Goal: Transaction & Acquisition: Purchase product/service

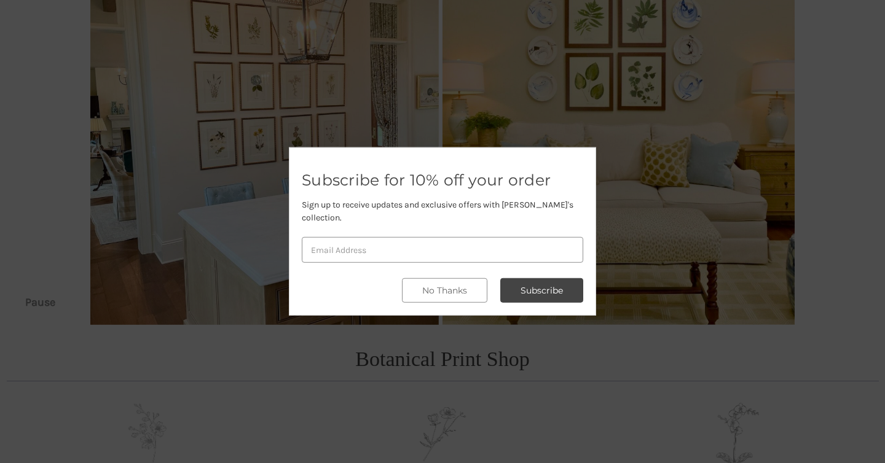
scroll to position [146, 0]
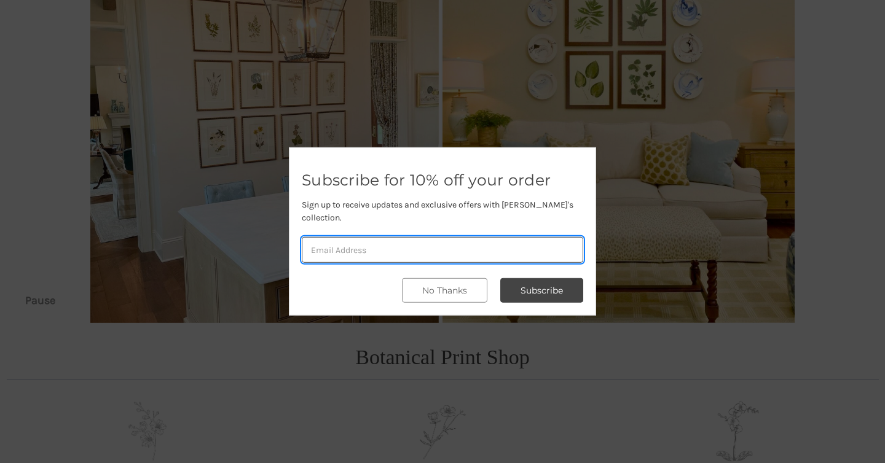
click at [371, 245] on input "email" at bounding box center [442, 250] width 281 height 26
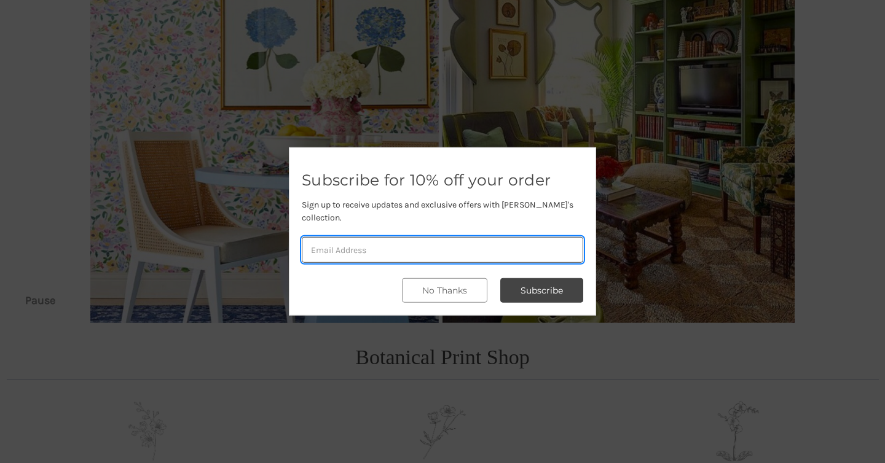
type input "monie55@aol.com"
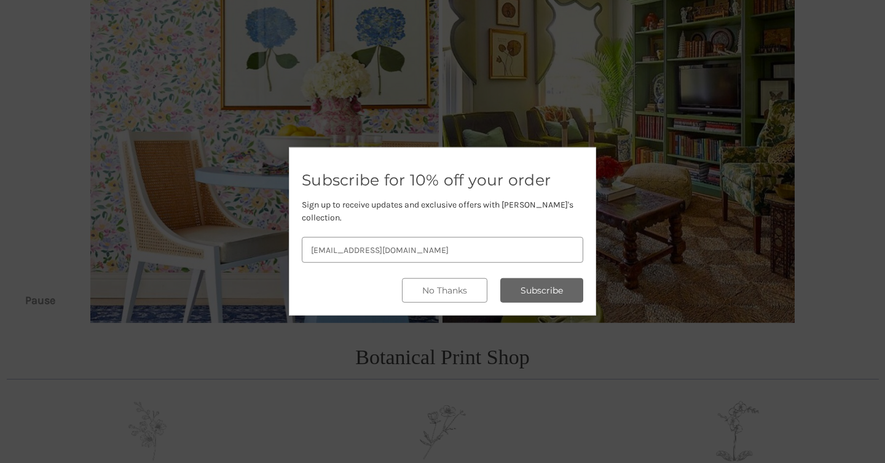
click at [530, 288] on button "Subscribe" at bounding box center [541, 290] width 83 height 25
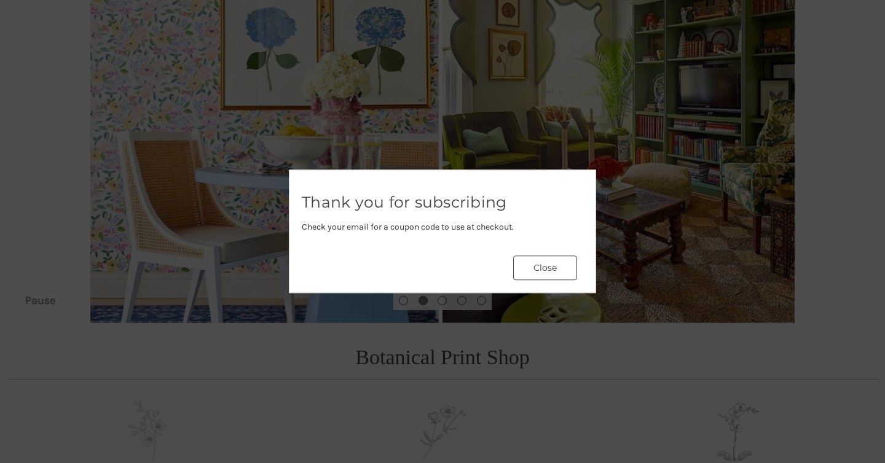
click at [556, 270] on button "Close" at bounding box center [545, 268] width 64 height 25
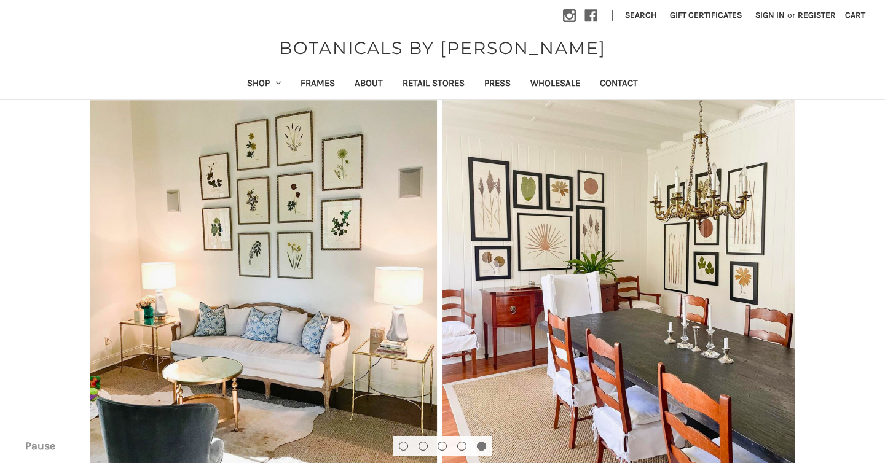
scroll to position [0, 0]
click at [276, 81] on icon "Shop" at bounding box center [278, 83] width 5 height 5
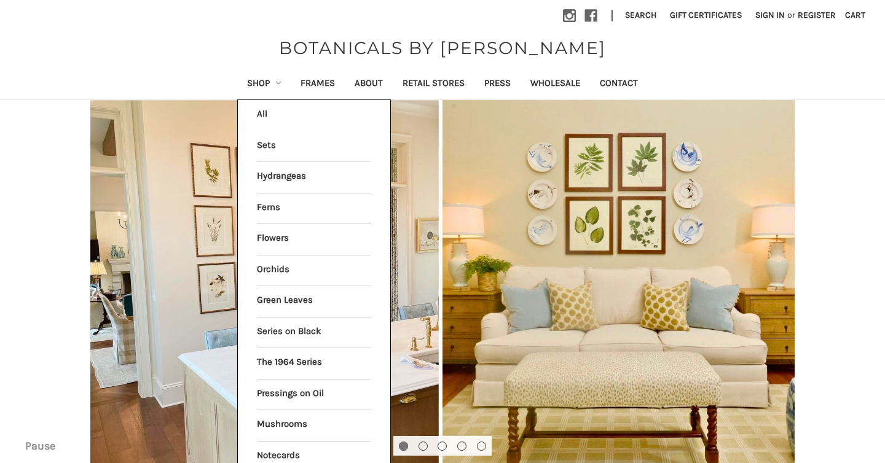
click at [256, 110] on li "All Shop" at bounding box center [314, 115] width 127 height 31
click at [257, 114] on li "All Shop" at bounding box center [314, 115] width 127 height 31
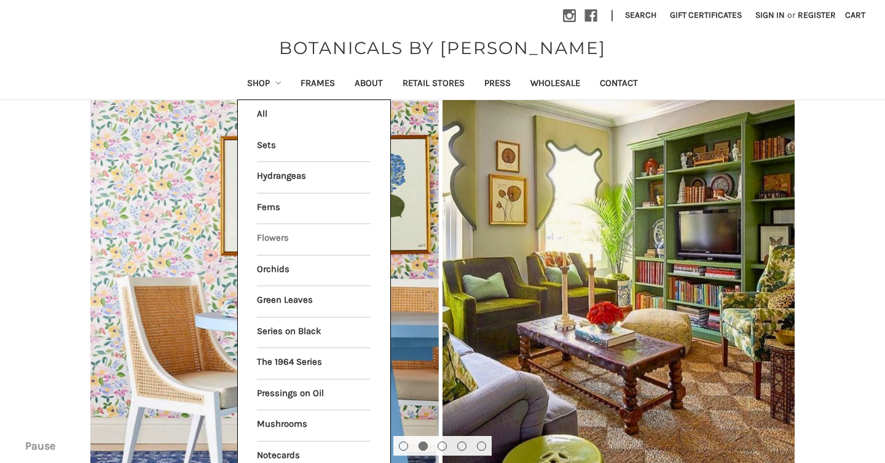
click at [269, 234] on link "Flowers" at bounding box center [314, 239] width 114 height 31
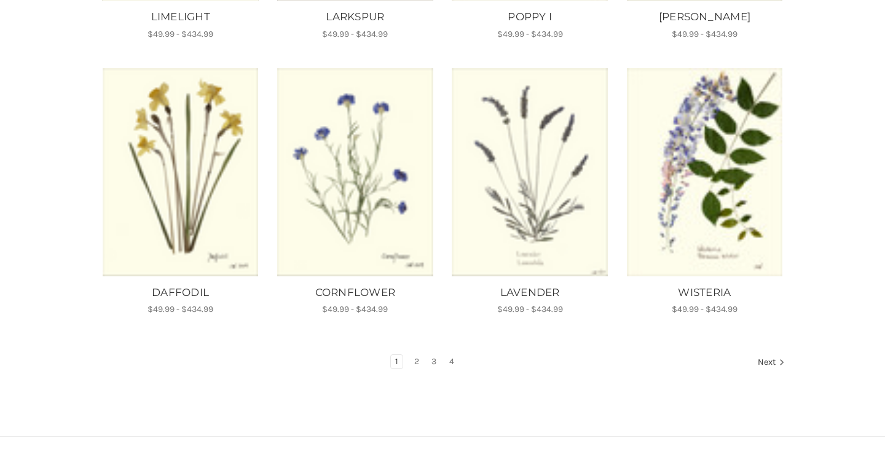
scroll to position [738, 0]
click at [771, 355] on link "Next" at bounding box center [769, 363] width 31 height 16
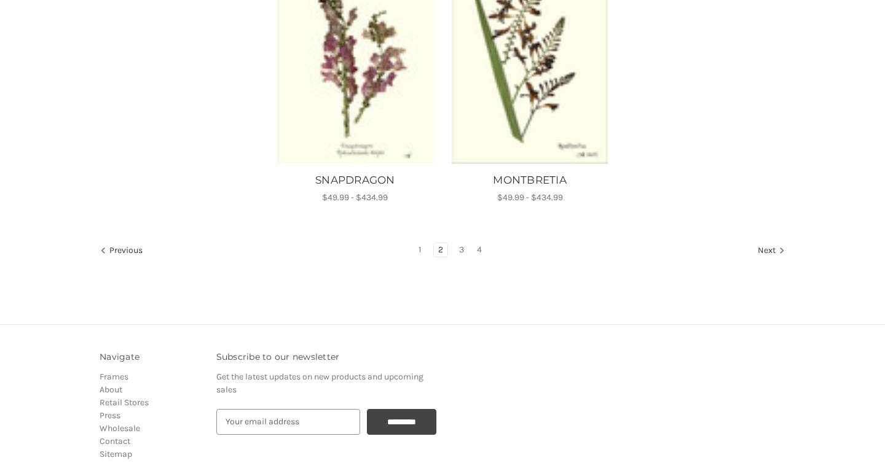
scroll to position [1128, 0]
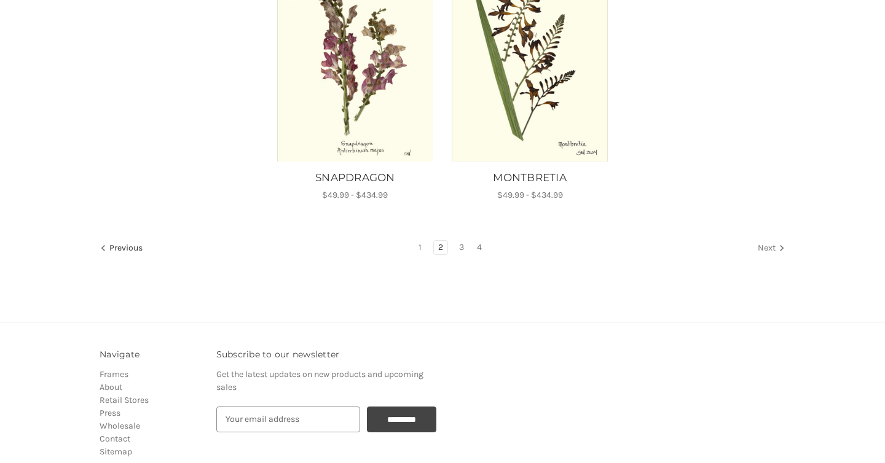
click at [766, 248] on link "Next" at bounding box center [769, 249] width 31 height 16
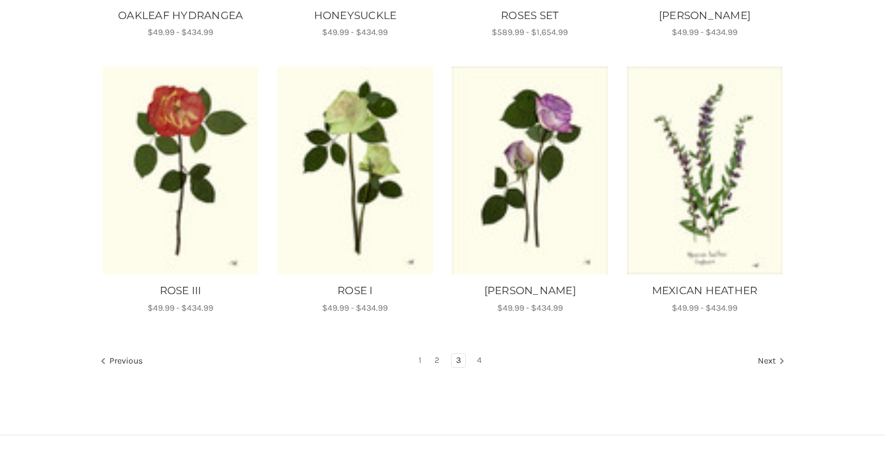
scroll to position [728, 0]
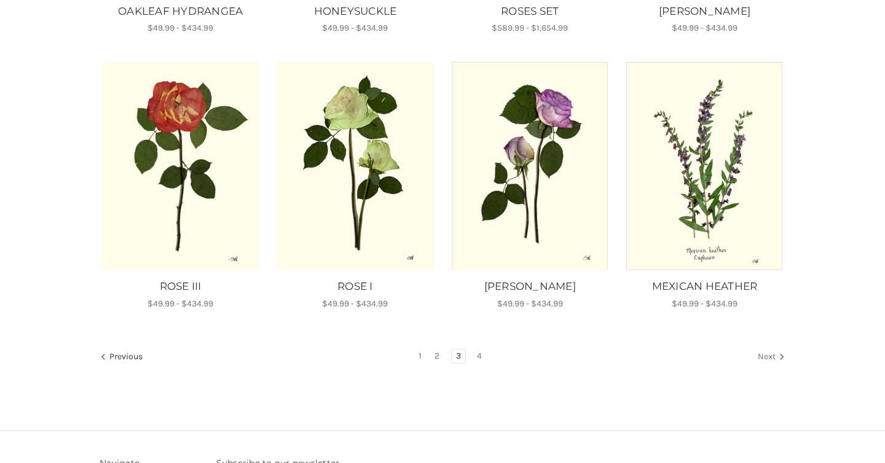
click at [768, 352] on link "Next" at bounding box center [769, 358] width 31 height 16
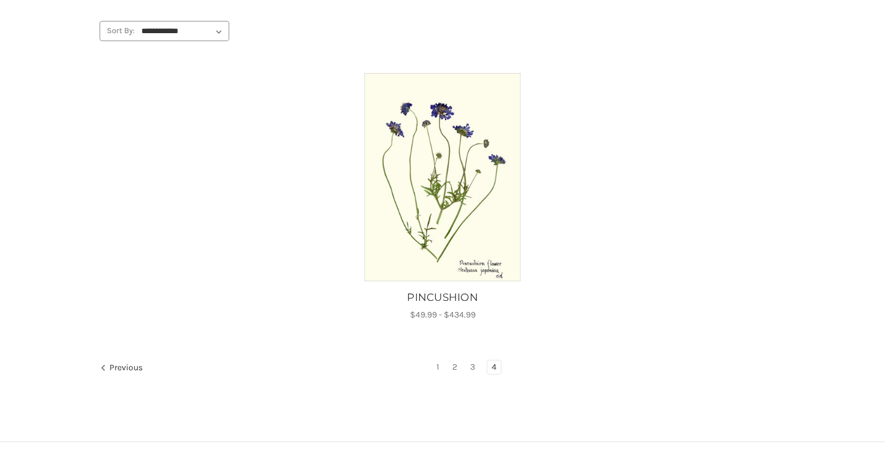
scroll to position [167, 0]
click at [438, 364] on link "1" at bounding box center [438, 367] width 12 height 14
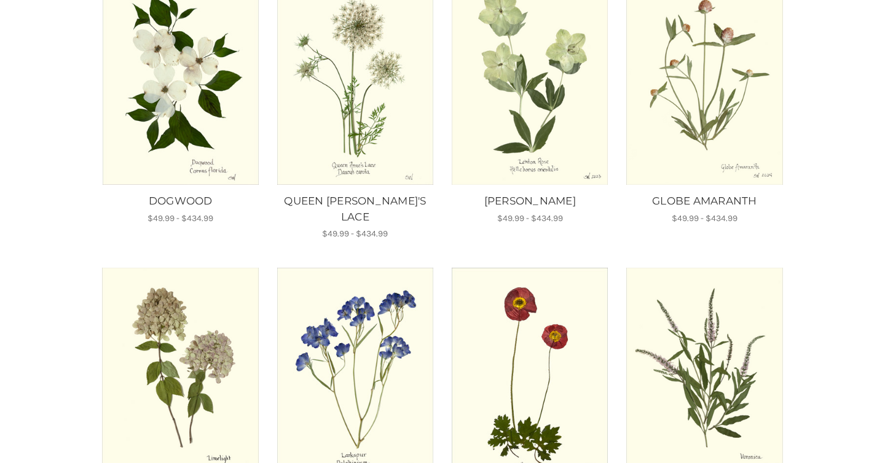
scroll to position [211, 0]
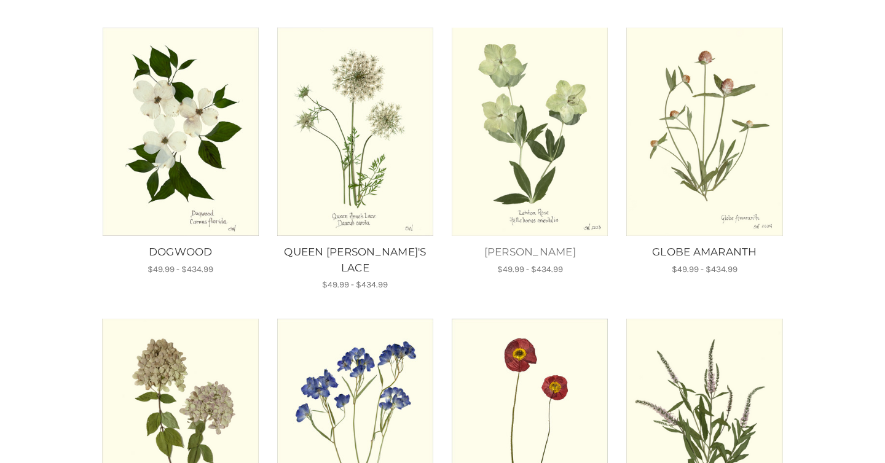
click at [536, 251] on link "[PERSON_NAME]" at bounding box center [530, 253] width 162 height 16
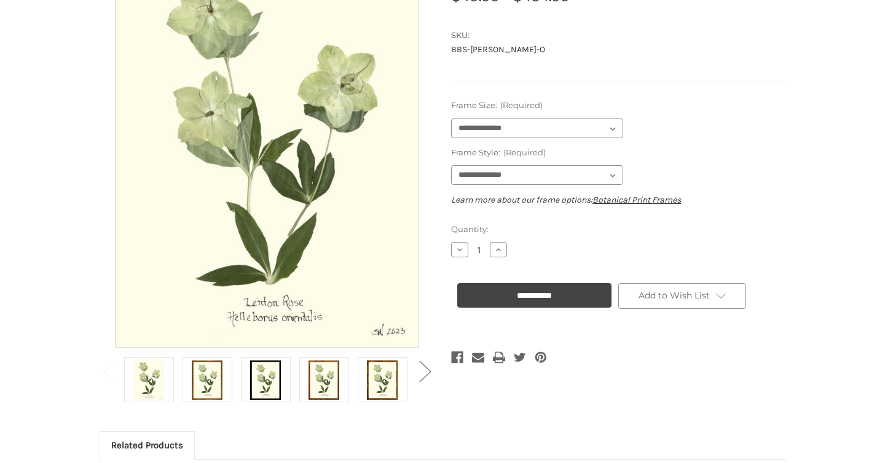
scroll to position [190, 0]
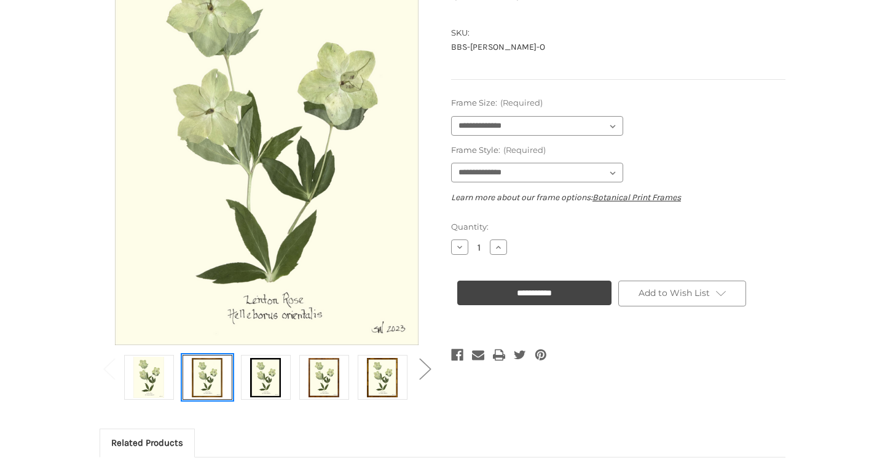
click at [203, 378] on img at bounding box center [207, 377] width 31 height 41
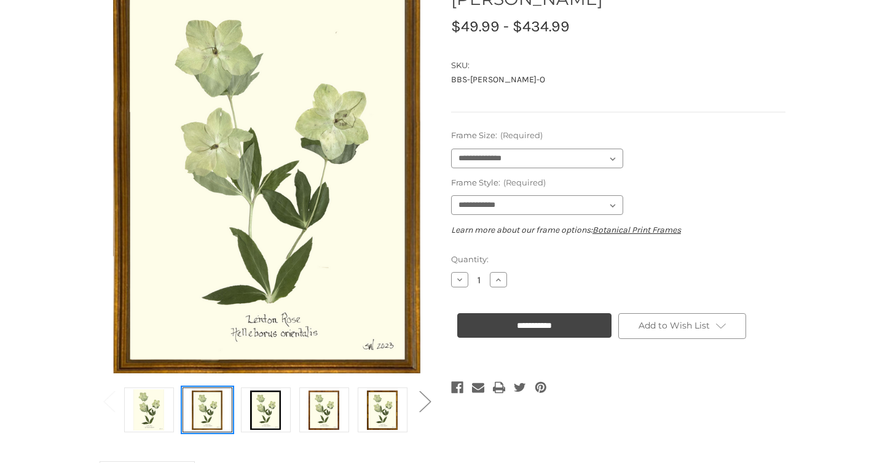
scroll to position [158, 0]
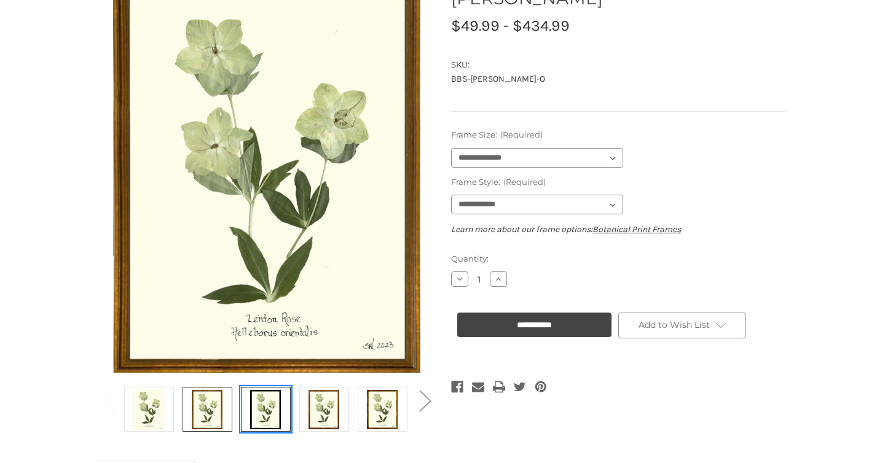
click at [262, 411] on img at bounding box center [265, 409] width 31 height 41
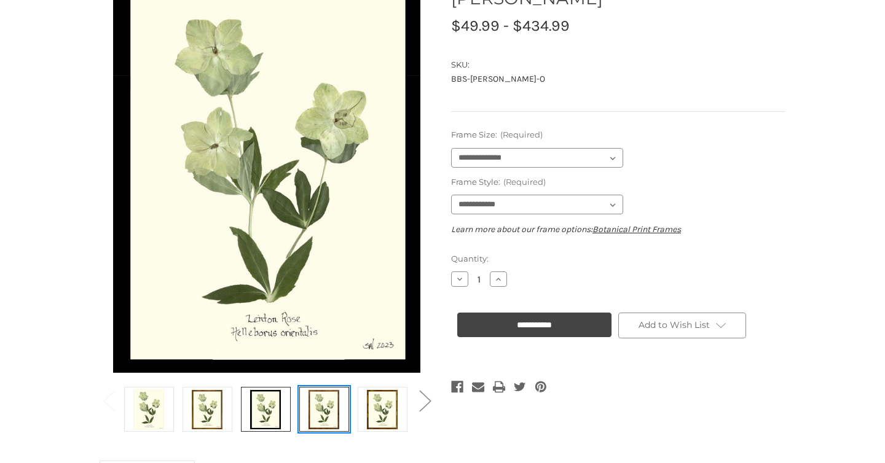
click at [318, 412] on img at bounding box center [324, 409] width 31 height 41
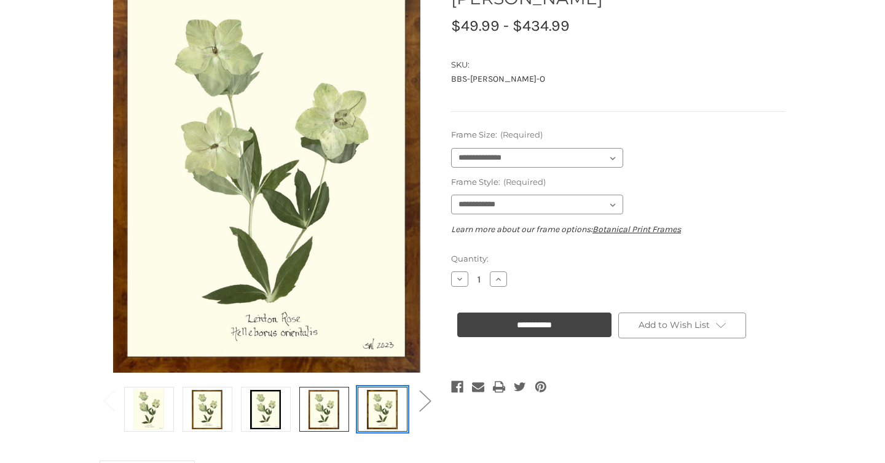
click at [379, 419] on img at bounding box center [382, 409] width 31 height 41
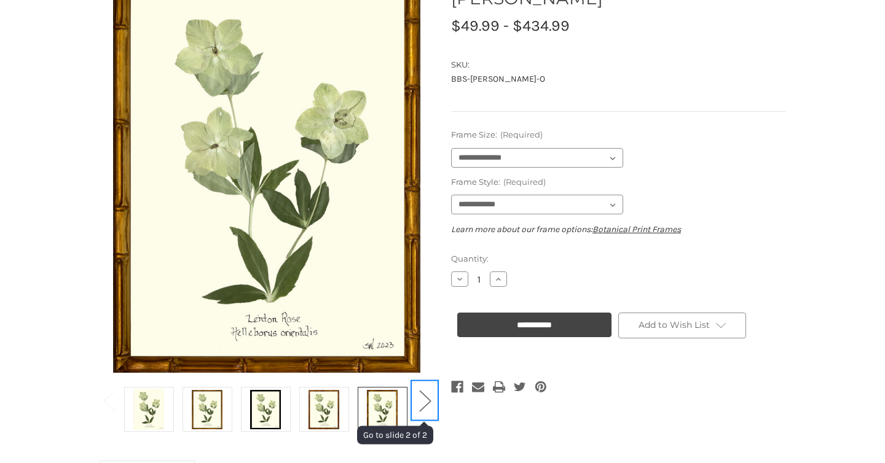
click at [428, 399] on button "Next" at bounding box center [424, 400] width 25 height 37
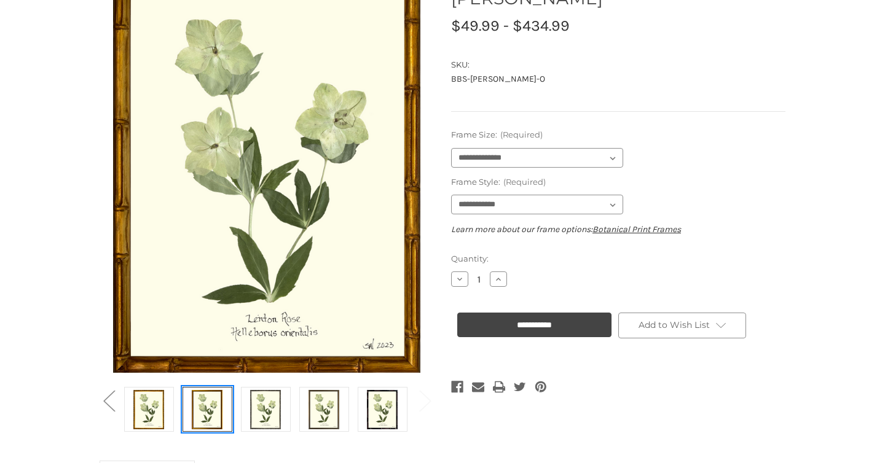
click at [197, 408] on img at bounding box center [207, 409] width 31 height 41
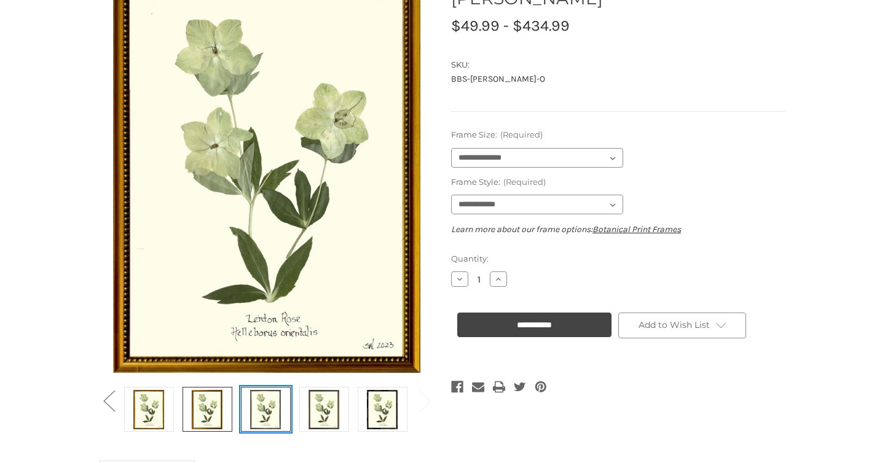
click at [265, 412] on img at bounding box center [265, 409] width 31 height 41
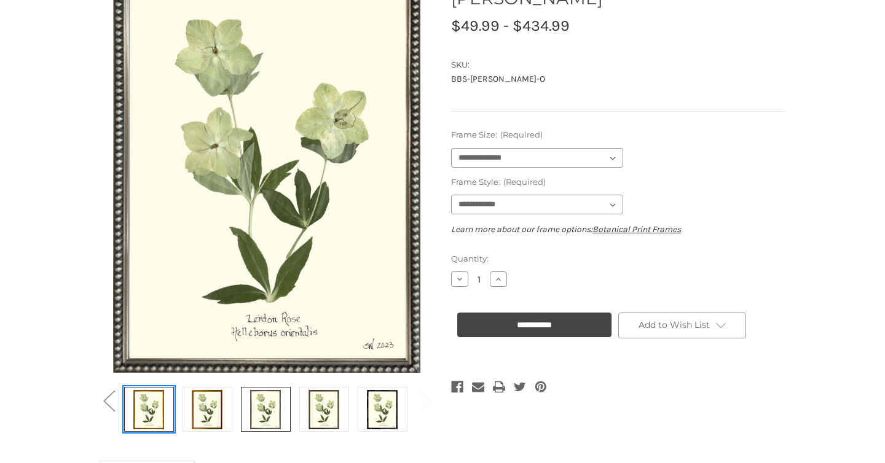
click at [146, 411] on img at bounding box center [148, 409] width 31 height 41
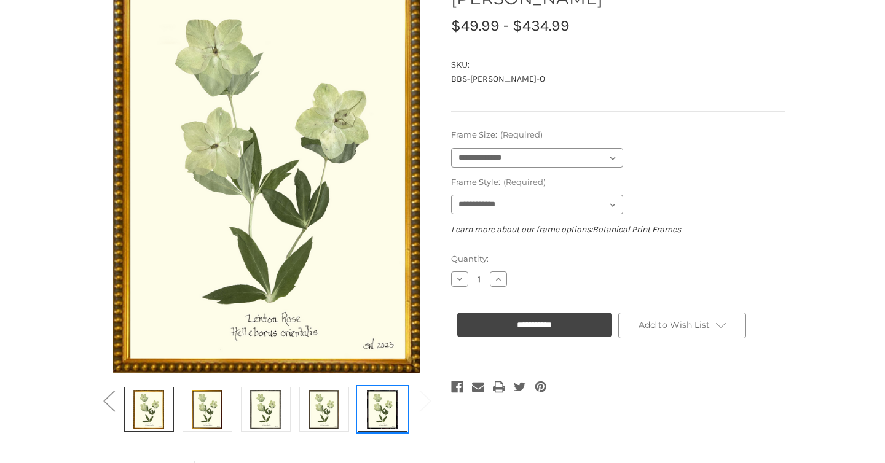
click at [387, 416] on img at bounding box center [382, 409] width 31 height 41
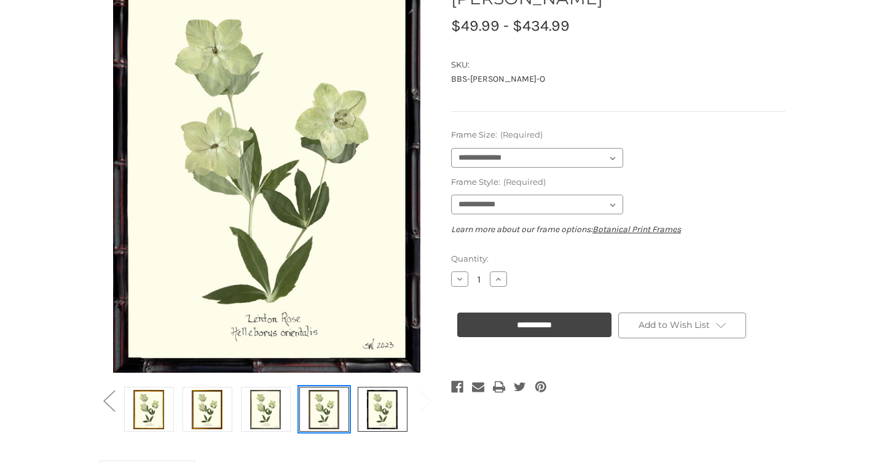
click at [324, 406] on img at bounding box center [324, 409] width 31 height 41
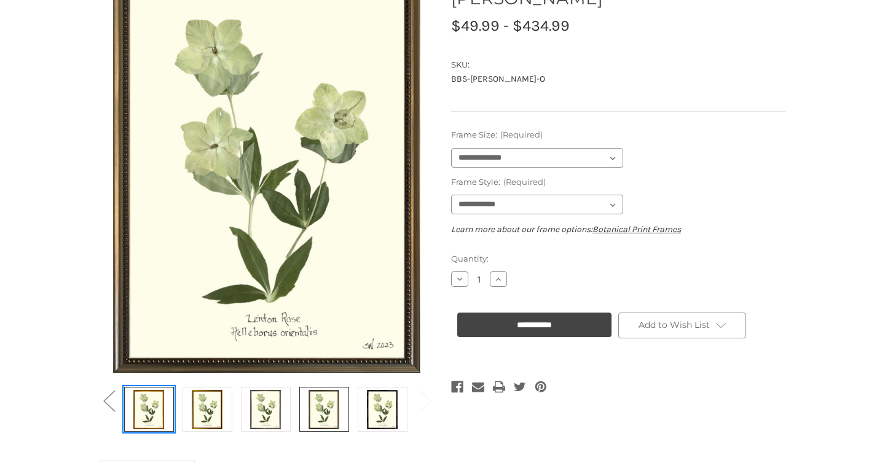
click at [148, 417] on img at bounding box center [148, 409] width 31 height 41
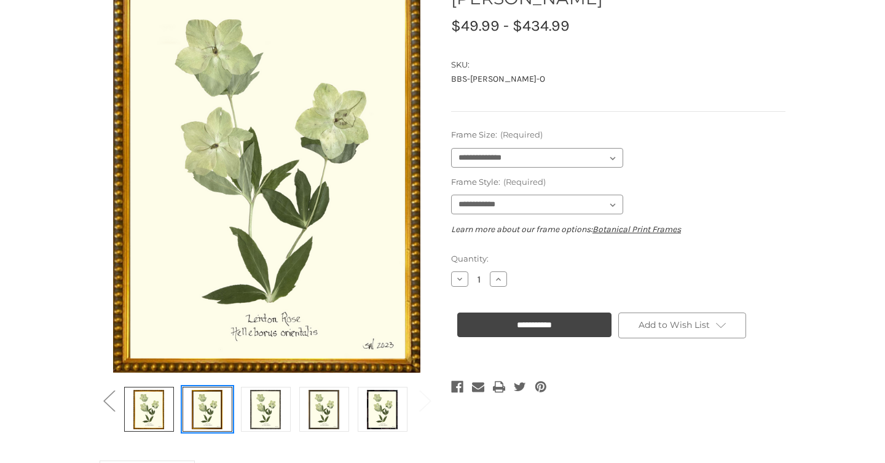
click at [183, 416] on link at bounding box center [208, 409] width 50 height 45
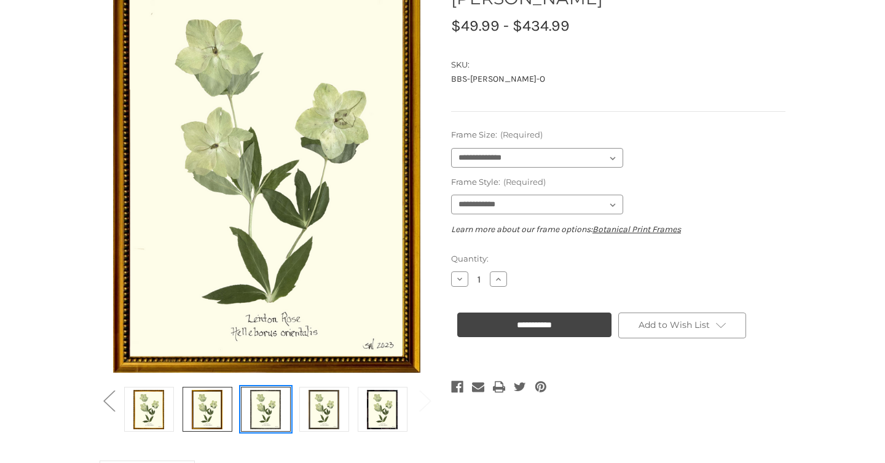
click at [266, 407] on img at bounding box center [265, 409] width 31 height 41
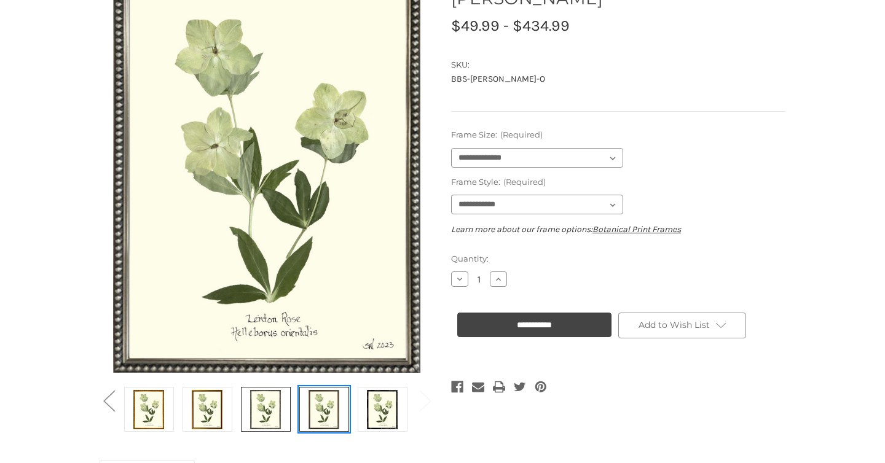
click at [323, 411] on img at bounding box center [324, 409] width 31 height 41
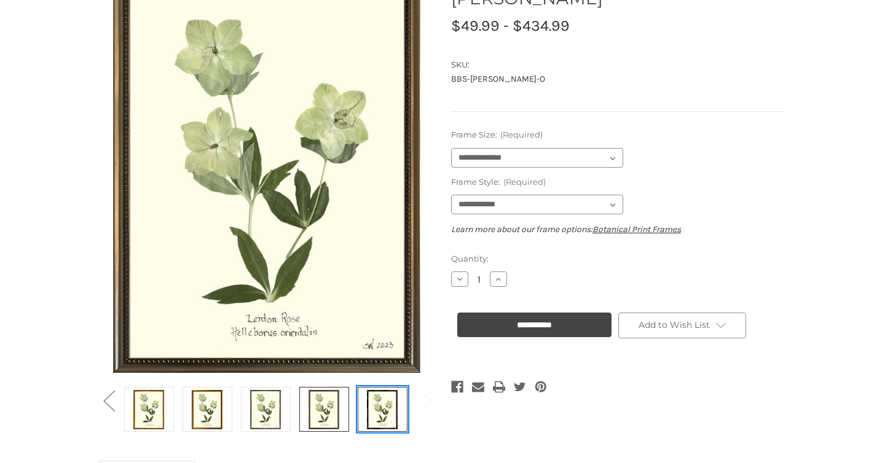
click at [389, 414] on img at bounding box center [382, 409] width 31 height 41
select select "****"
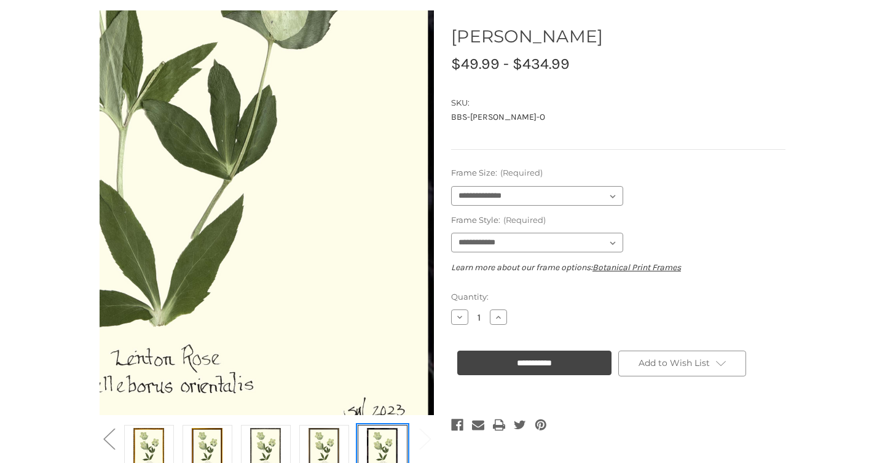
scroll to position [118, 0]
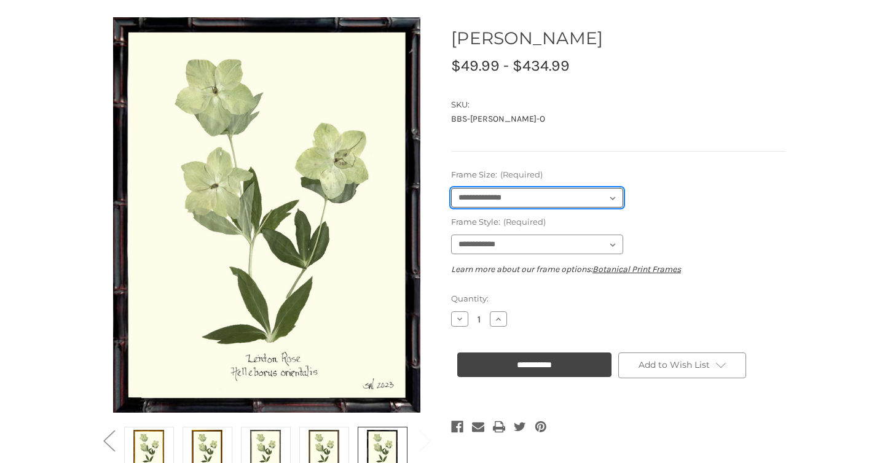
select select "****"
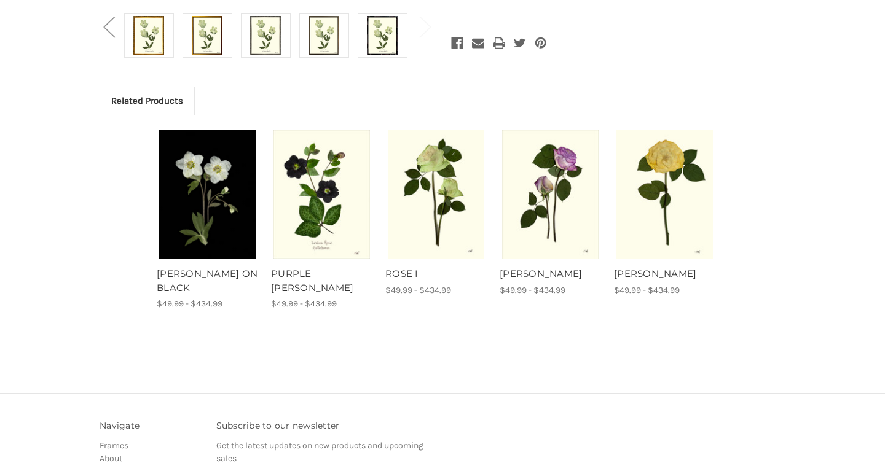
scroll to position [545, 0]
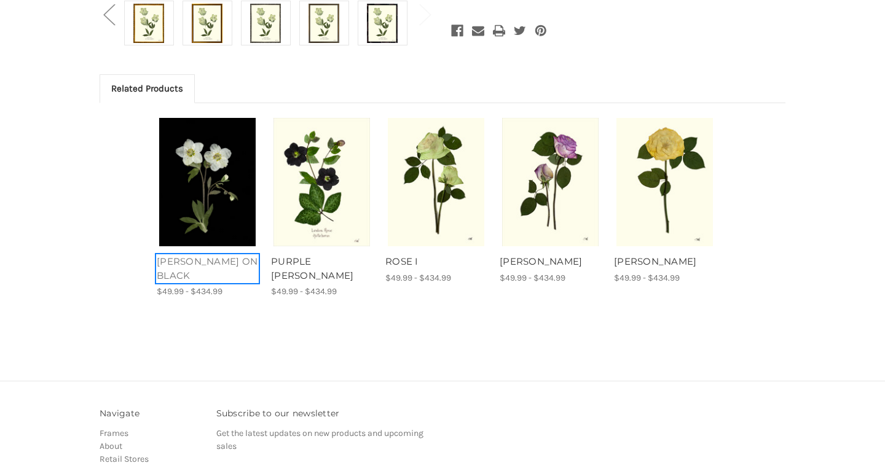
click at [206, 261] on link "[PERSON_NAME] ON BLACK" at bounding box center [207, 269] width 101 height 28
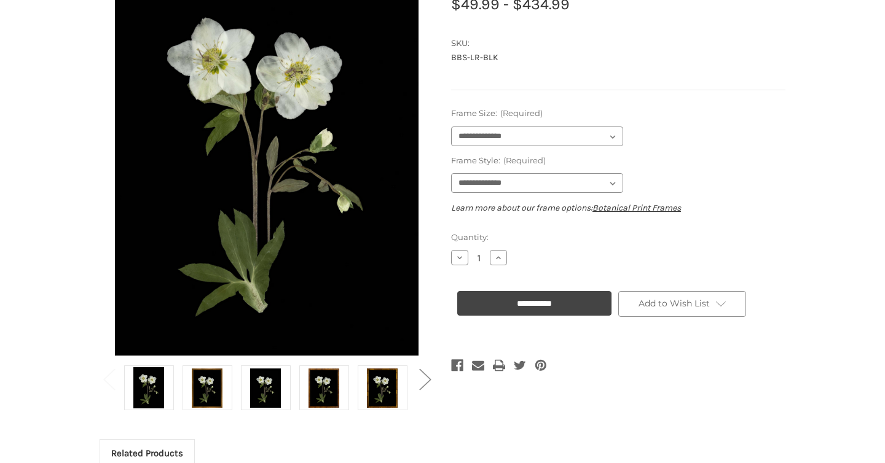
scroll to position [178, 0]
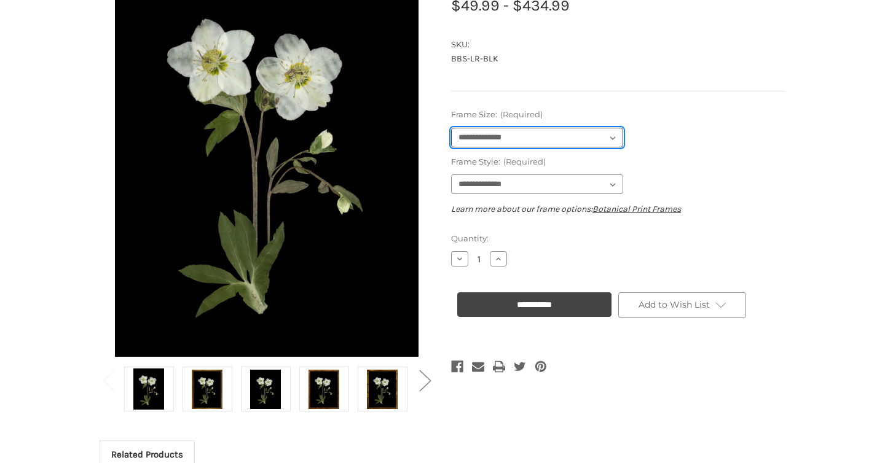
select select "****"
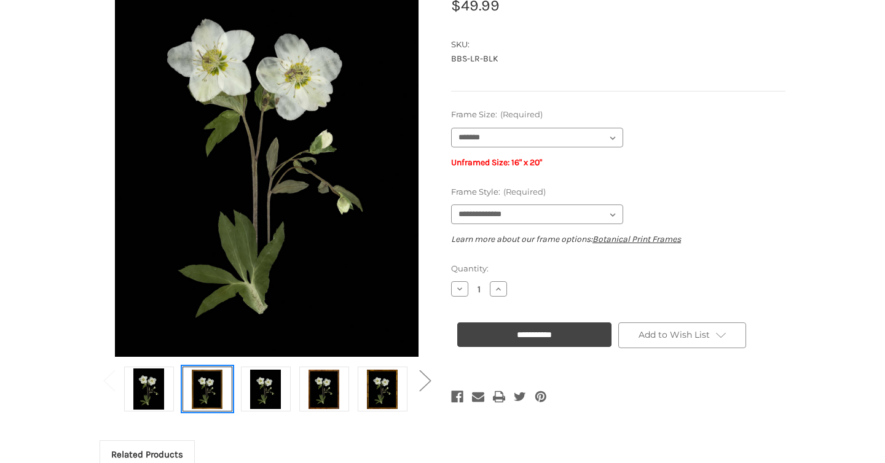
click at [202, 393] on img at bounding box center [207, 389] width 31 height 41
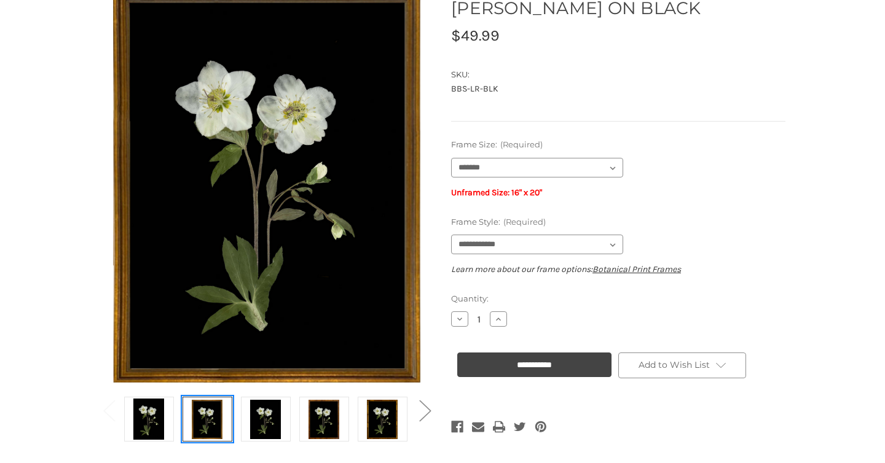
scroll to position [149, 0]
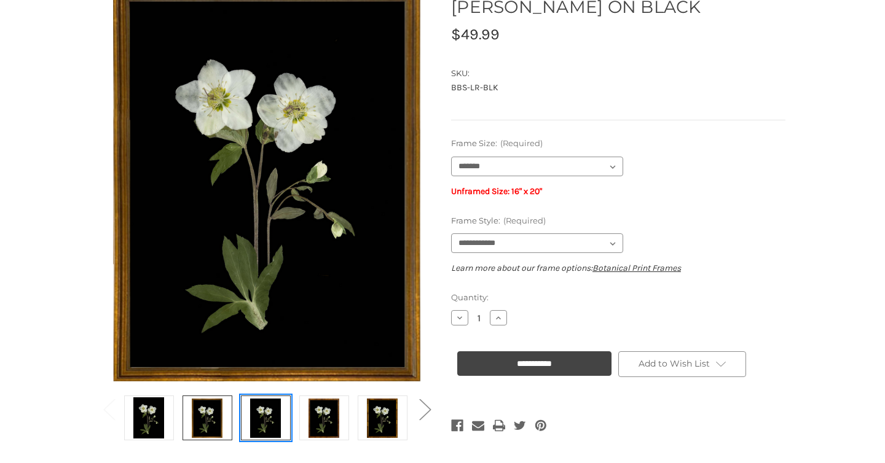
click at [257, 418] on img at bounding box center [265, 418] width 31 height 41
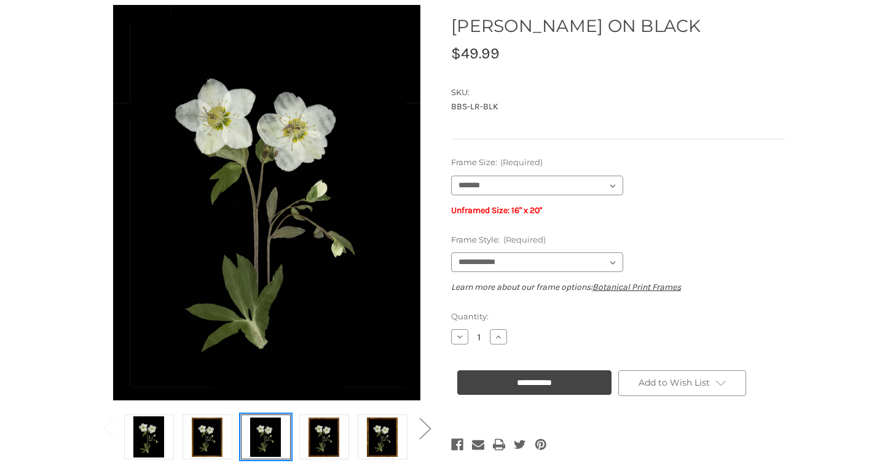
scroll to position [148, 0]
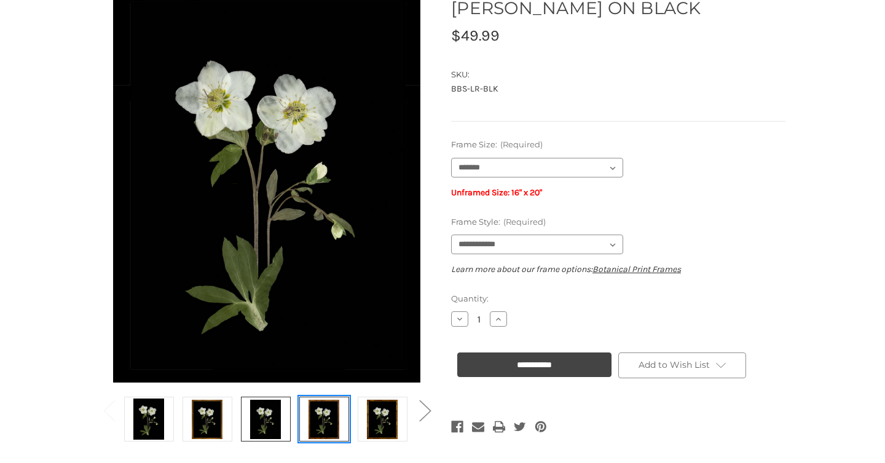
click at [318, 424] on img at bounding box center [324, 419] width 31 height 41
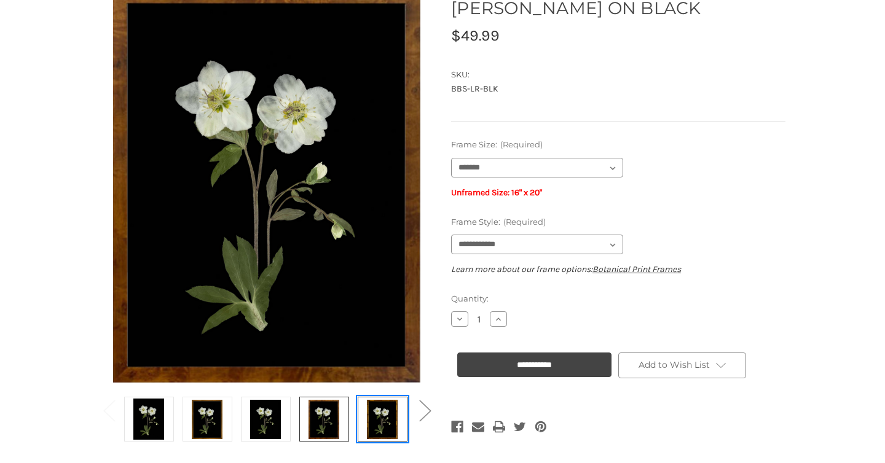
click at [387, 419] on img at bounding box center [382, 419] width 31 height 41
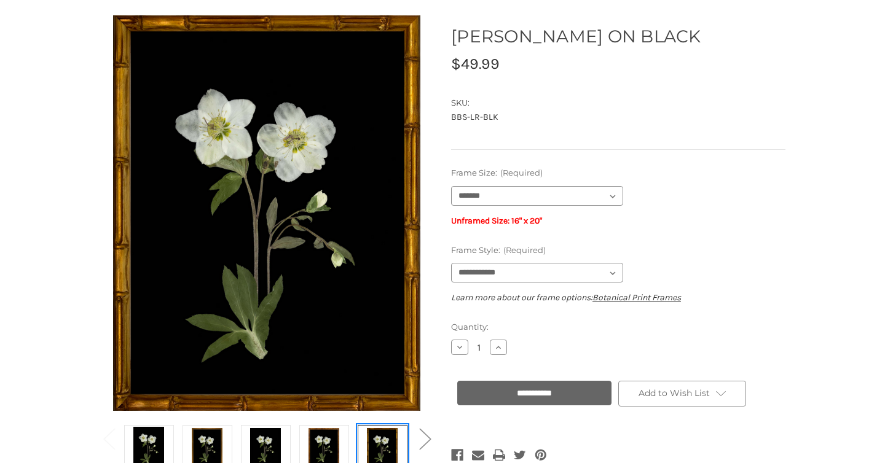
scroll to position [120, 0]
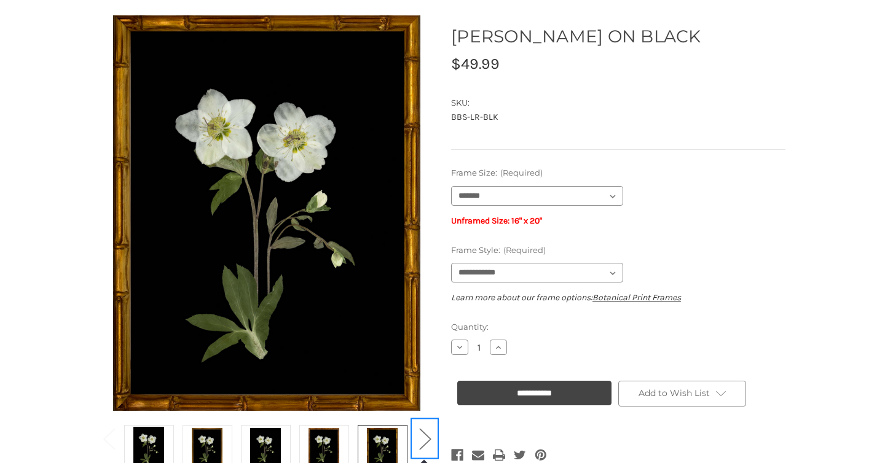
click at [425, 439] on button "Next" at bounding box center [424, 438] width 25 height 37
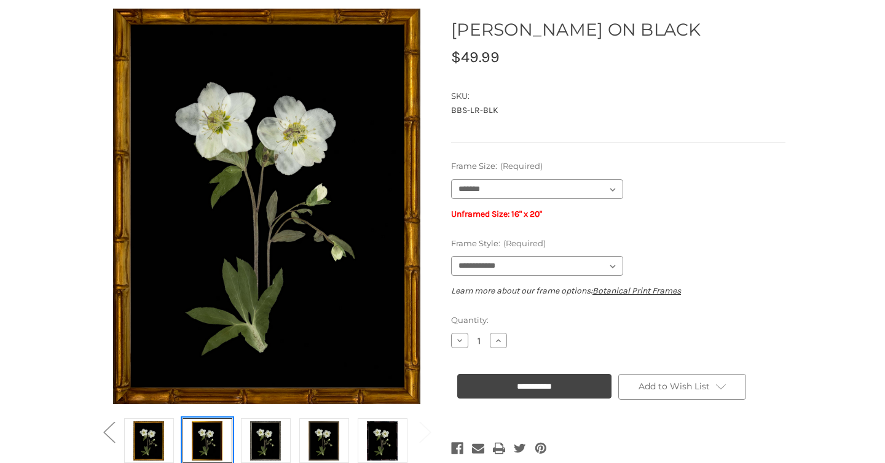
click at [205, 441] on img at bounding box center [207, 440] width 31 height 41
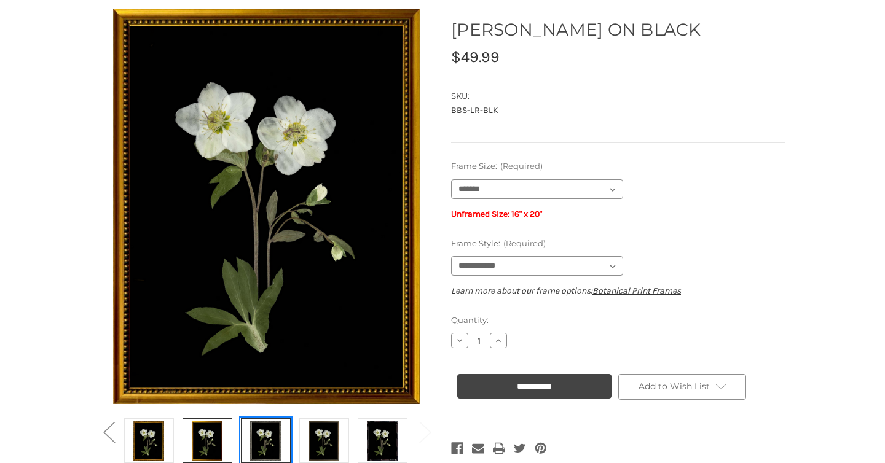
click at [264, 436] on img at bounding box center [265, 440] width 31 height 41
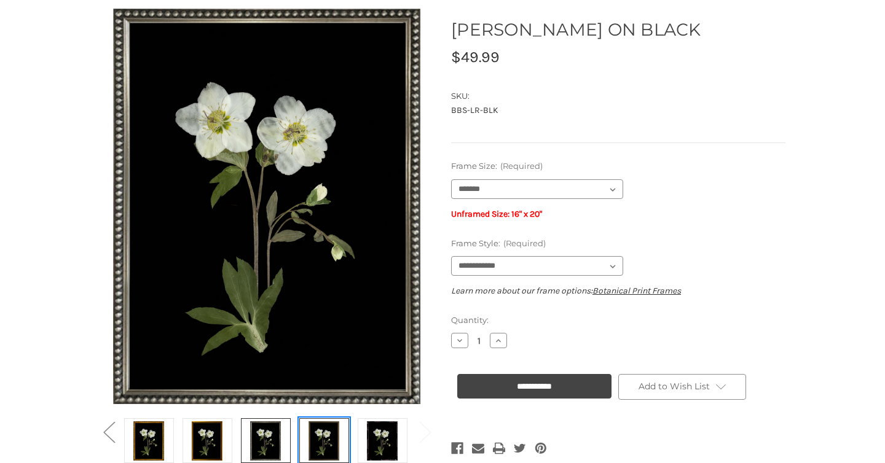
click at [320, 435] on img at bounding box center [324, 440] width 31 height 41
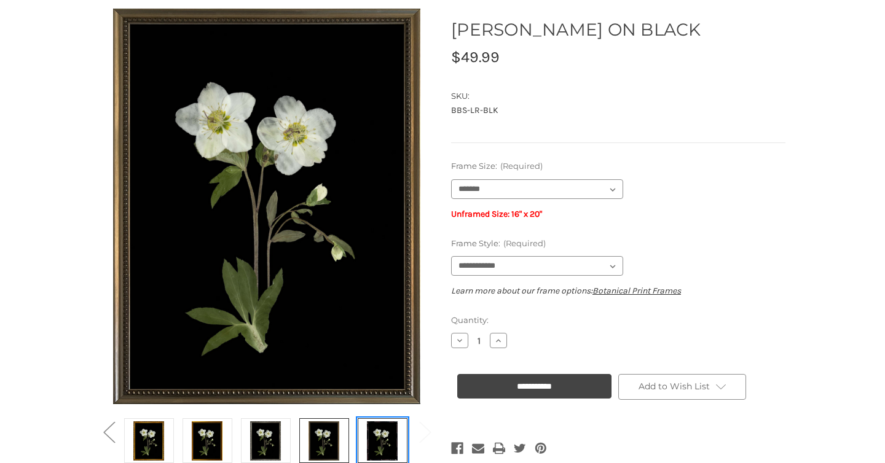
click at [379, 435] on img at bounding box center [382, 440] width 31 height 41
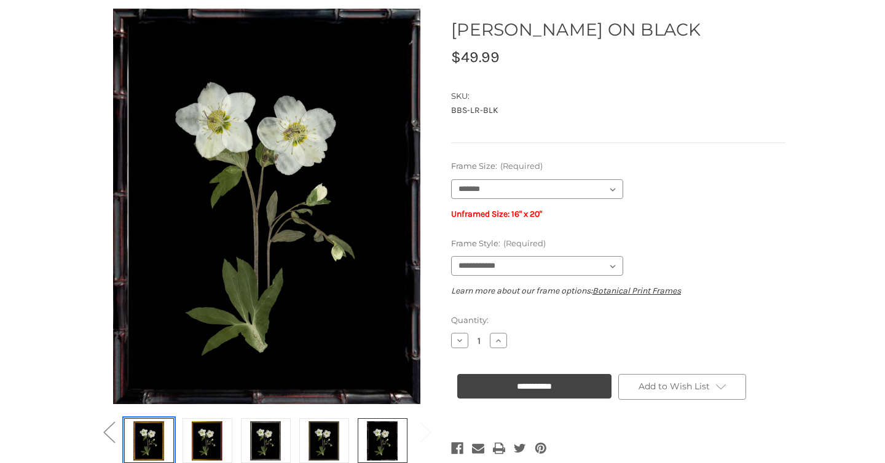
click at [151, 444] on img at bounding box center [148, 440] width 31 height 41
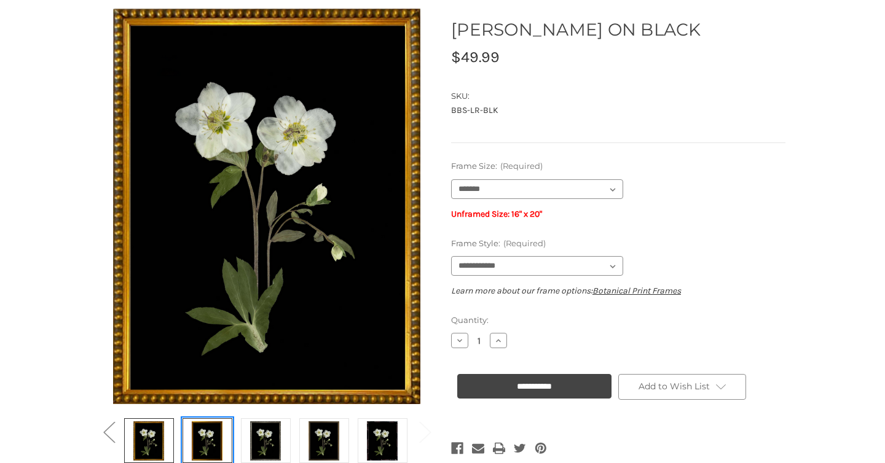
click at [204, 445] on img at bounding box center [207, 440] width 31 height 41
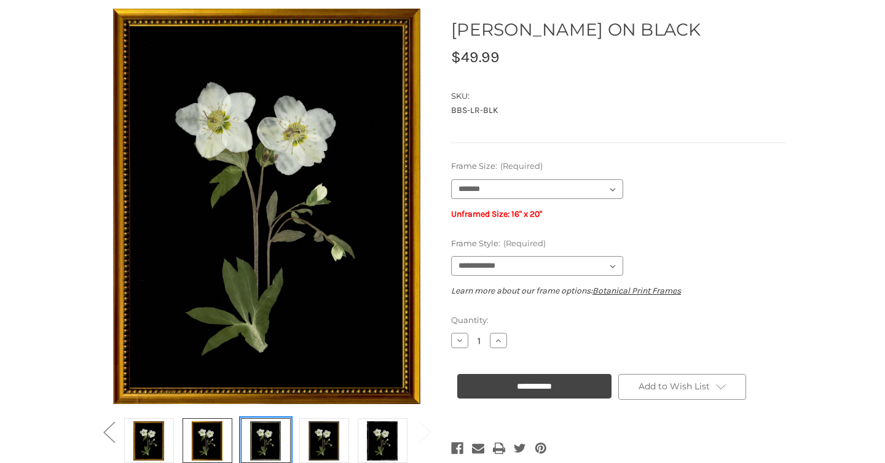
click at [262, 440] on img at bounding box center [265, 440] width 31 height 41
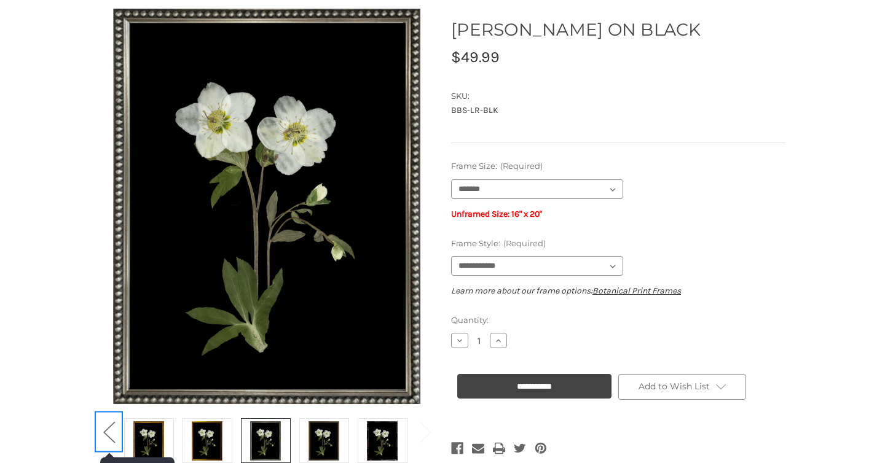
click at [110, 432] on button "Previous" at bounding box center [108, 431] width 25 height 37
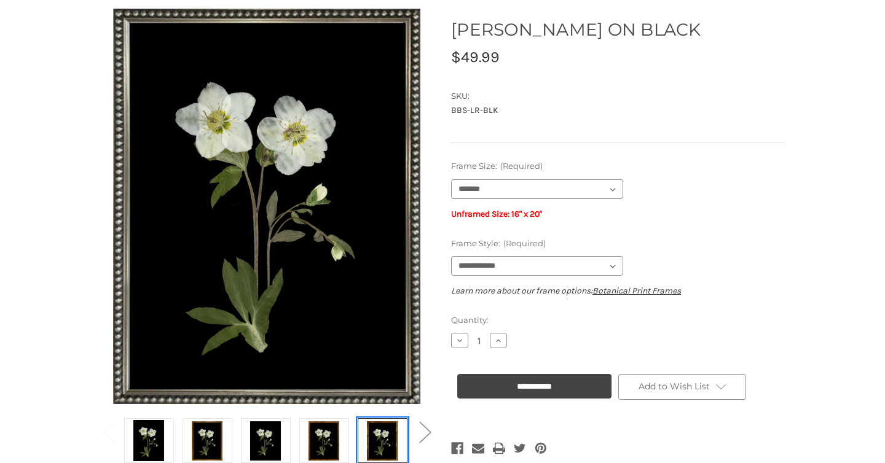
click at [388, 435] on img at bounding box center [382, 440] width 31 height 41
select select "****"
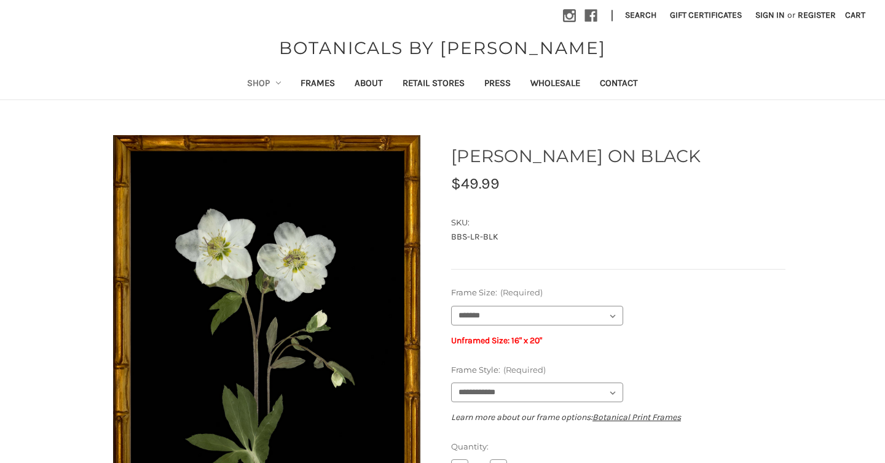
scroll to position [0, 0]
